Goal: Task Accomplishment & Management: Use online tool/utility

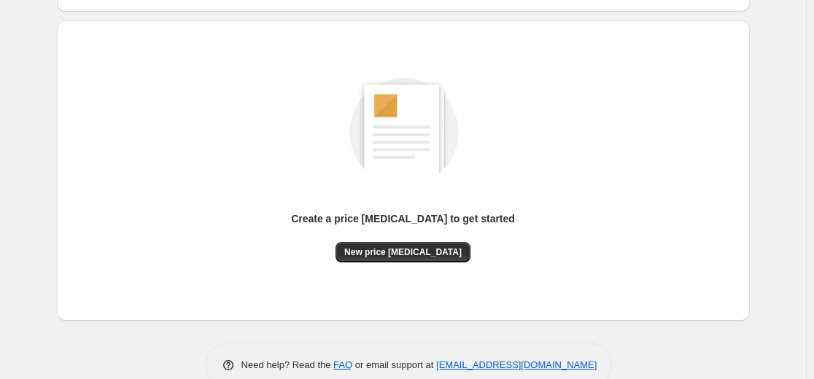
scroll to position [146, 0]
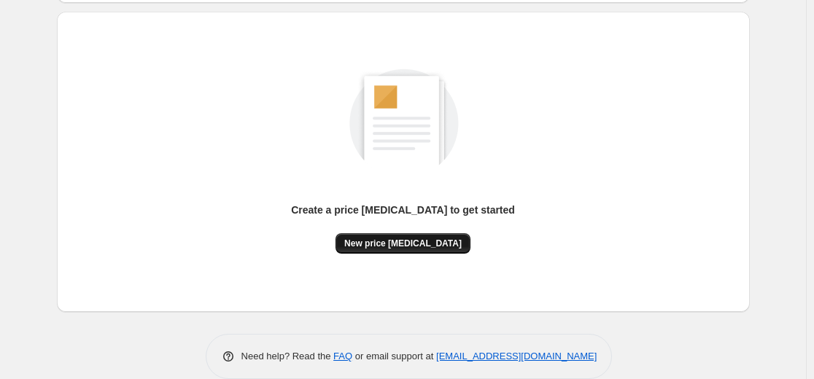
click at [382, 234] on button "New price change job" at bounding box center [403, 244] width 135 height 20
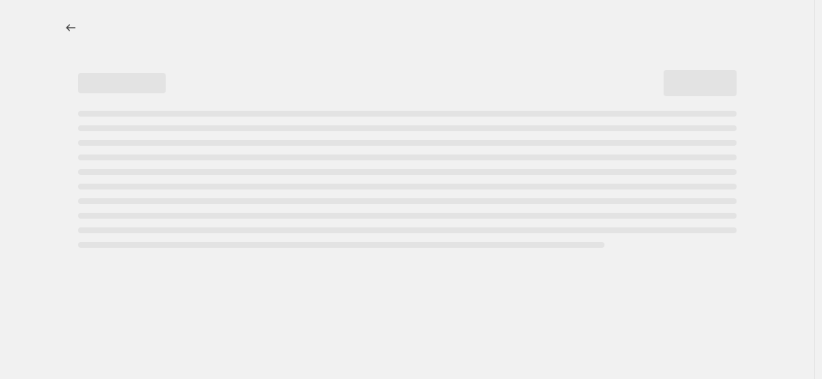
select select "percentage"
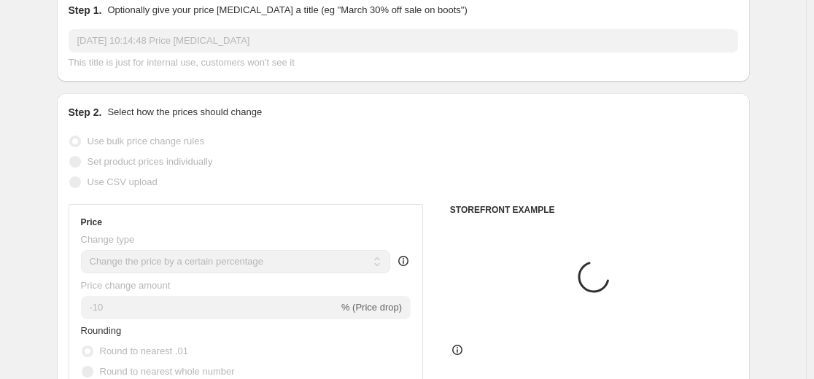
scroll to position [219, 0]
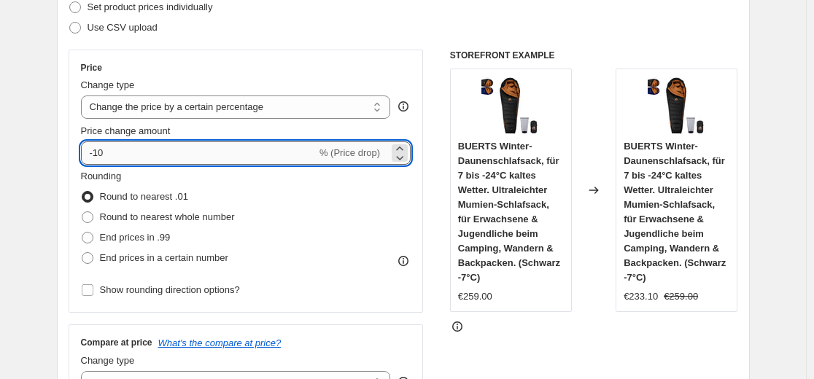
click at [226, 158] on input "-10" at bounding box center [199, 153] width 236 height 23
type input "-1"
type input "-35"
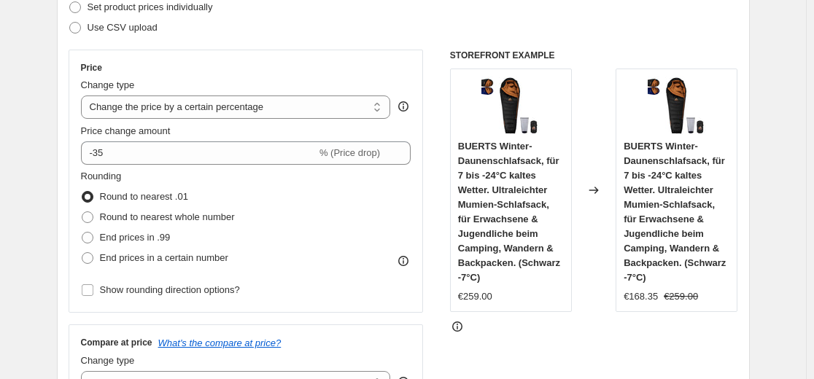
click at [303, 42] on div "Step 2. Select how the prices should change Use bulk price change rules Set pro…" at bounding box center [404, 194] width 670 height 489
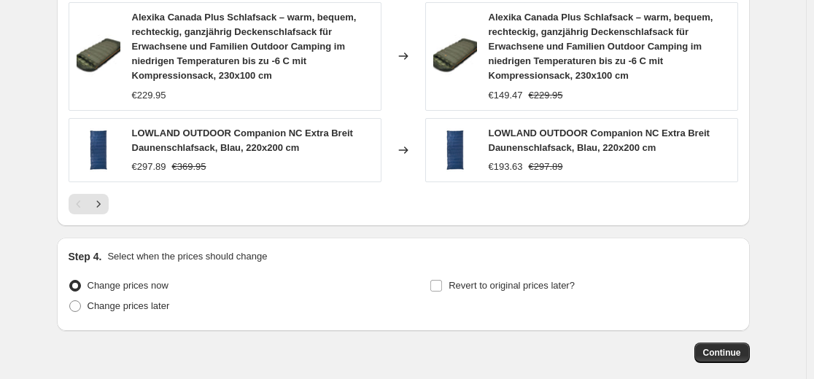
scroll to position [1205, 0]
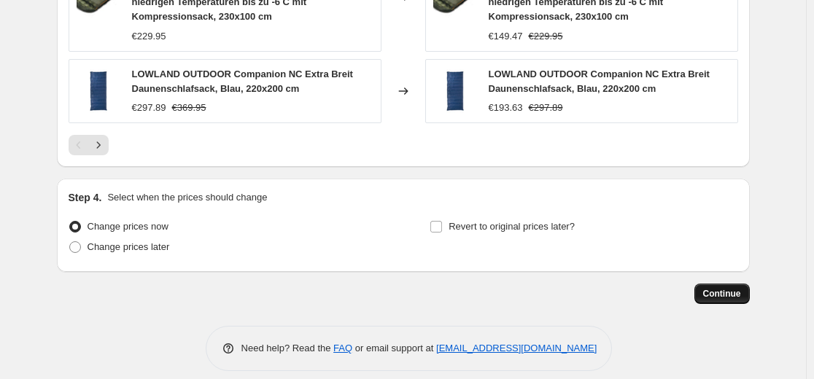
click at [730, 288] on span "Continue" at bounding box center [722, 294] width 38 height 12
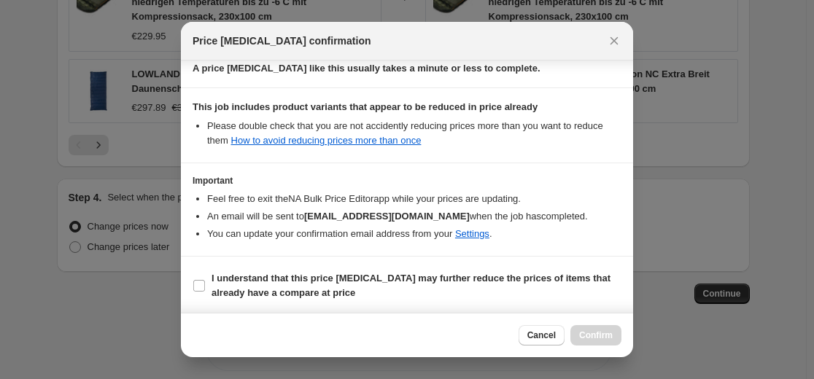
scroll to position [235, 0]
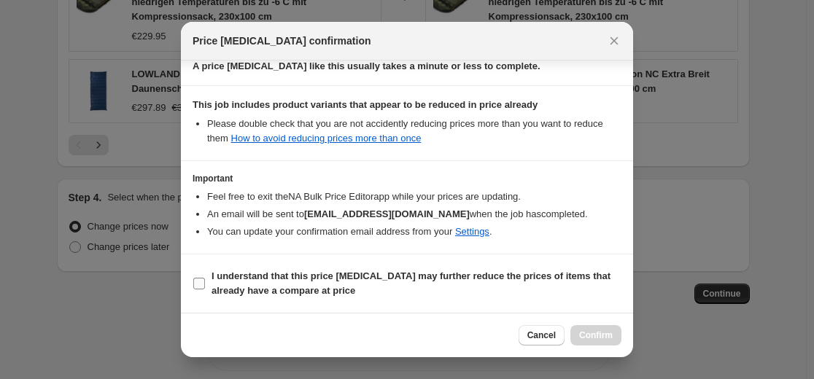
click at [471, 277] on b "I understand that this price change job may further reduce the prices of items …" at bounding box center [411, 284] width 399 height 26
click at [205, 278] on input "I understand that this price change job may further reduce the prices of items …" at bounding box center [199, 284] width 12 height 12
checkbox input "true"
click at [611, 330] on button "Confirm" at bounding box center [596, 335] width 51 height 20
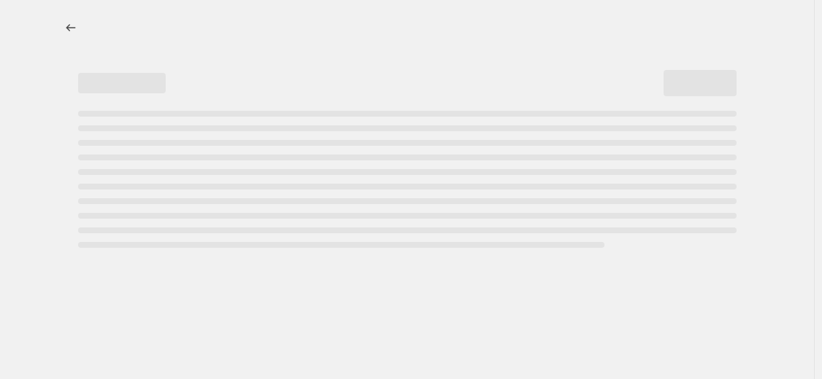
select select "percentage"
